Goal: Information Seeking & Learning: Stay updated

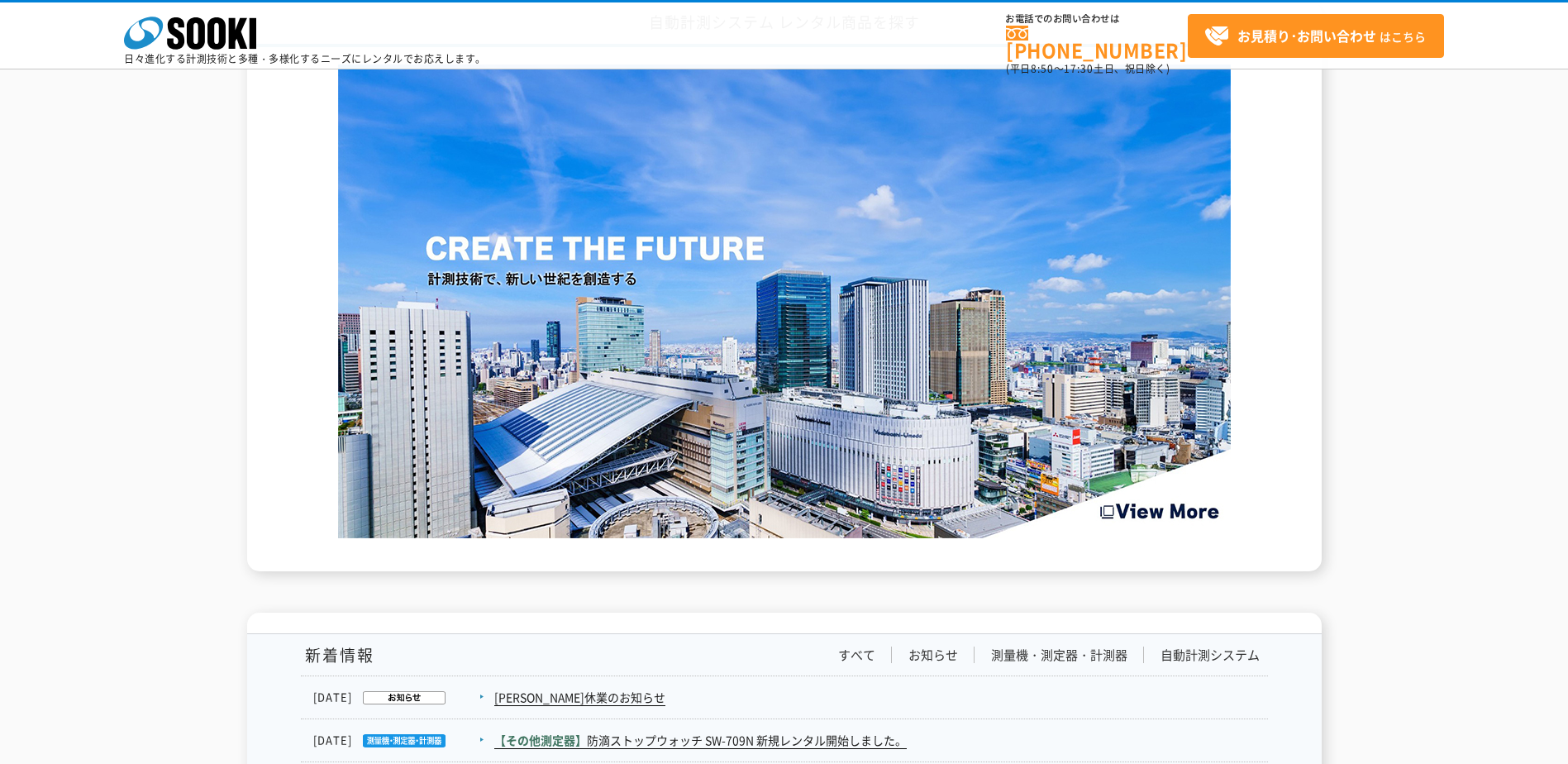
scroll to position [2399, 0]
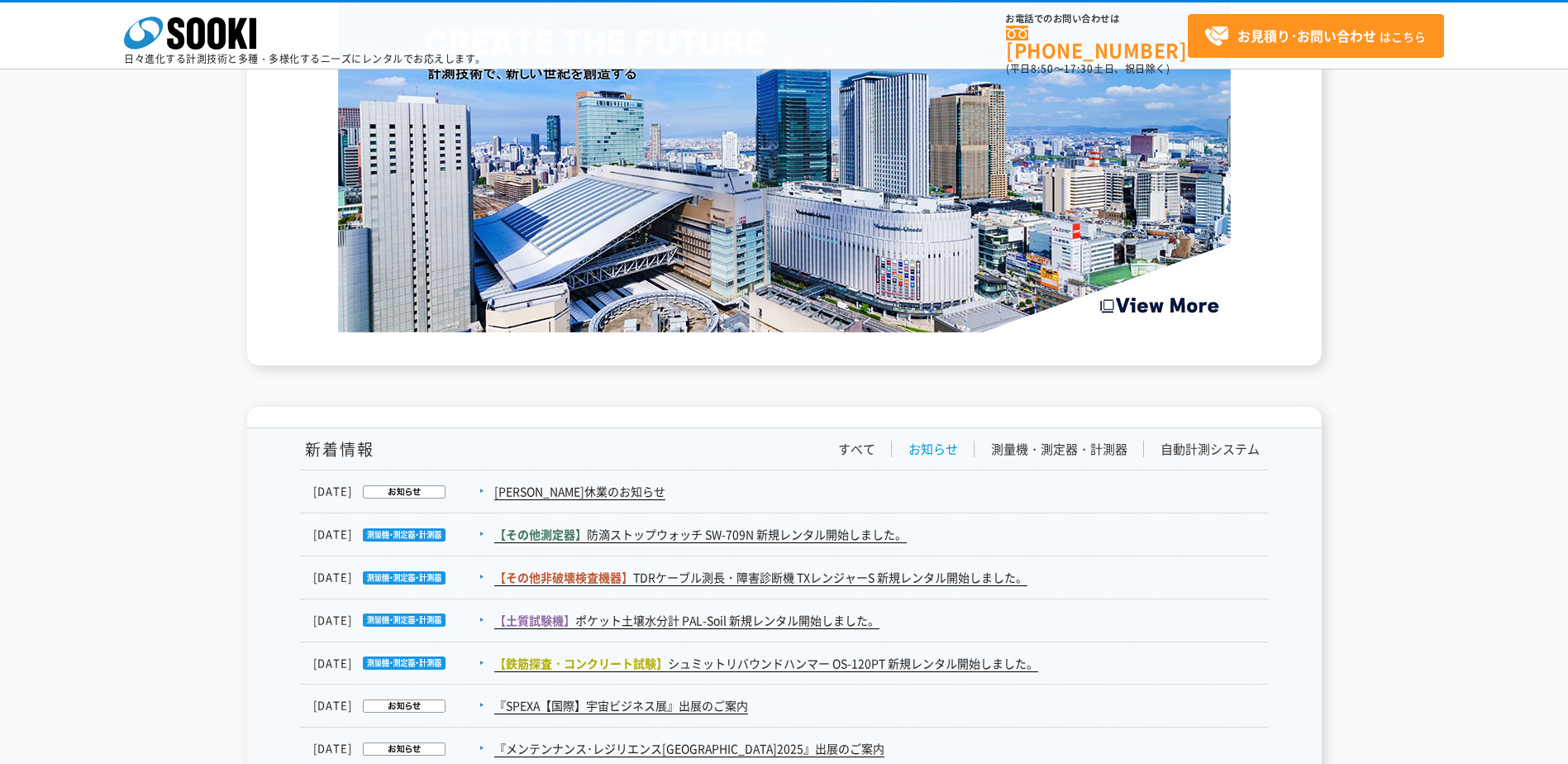
click at [946, 441] on link "お知らせ" at bounding box center [933, 450] width 49 height 18
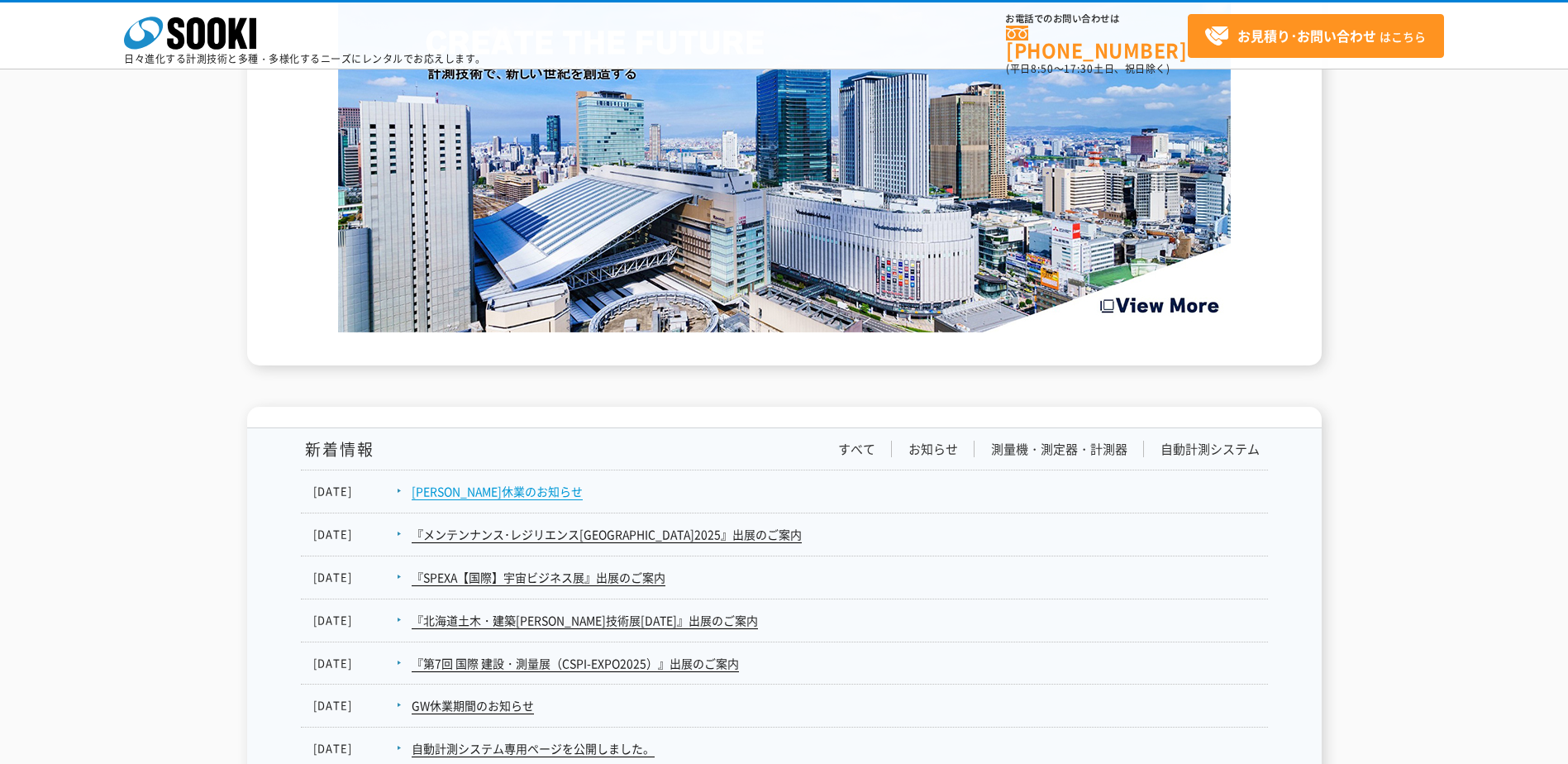
click at [498, 483] on link "[PERSON_NAME]休業のお知らせ" at bounding box center [498, 492] width 171 height 18
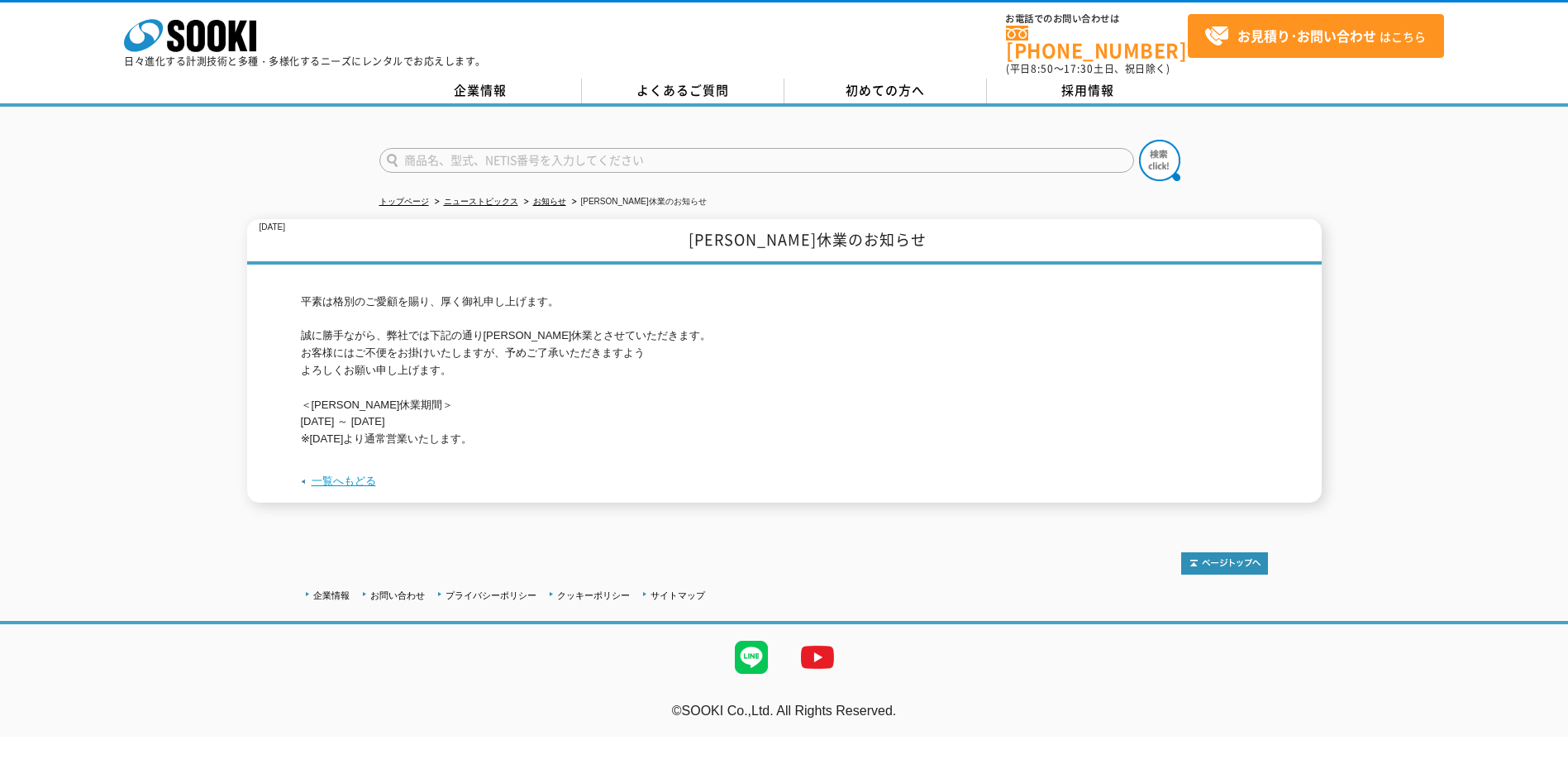
click at [367, 475] on link "一覧へもどる" at bounding box center [344, 481] width 65 height 12
